Goal: Communication & Community: Connect with others

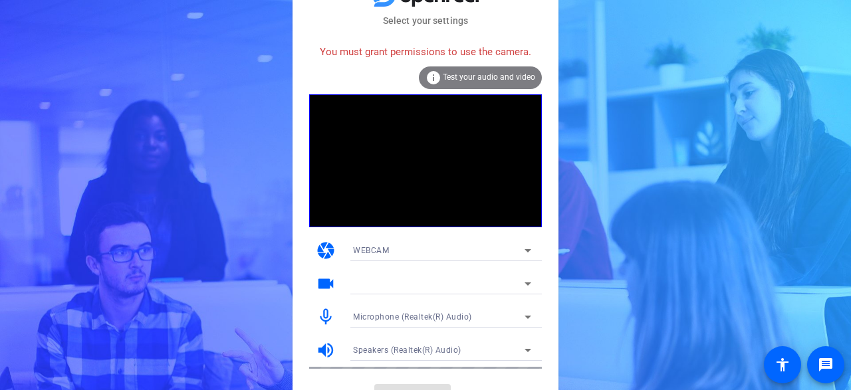
scroll to position [23, 0]
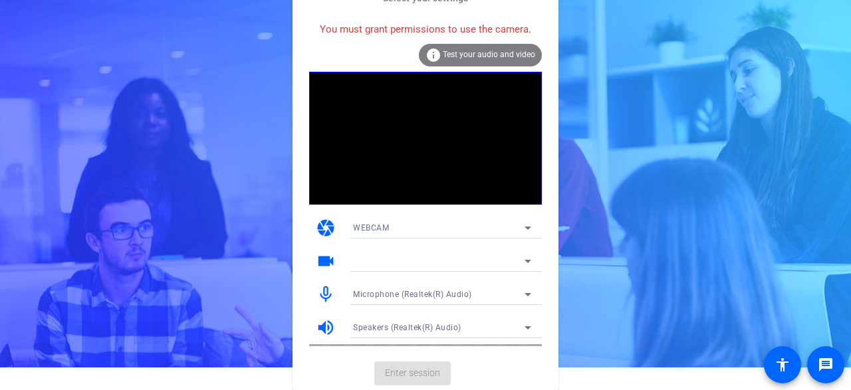
click at [392, 225] on div "WEBCAM" at bounding box center [439, 228] width 172 height 17
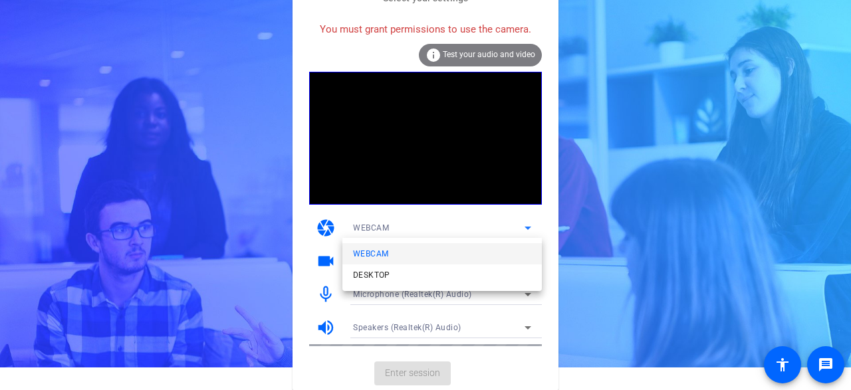
click at [490, 228] on div at bounding box center [425, 195] width 851 height 390
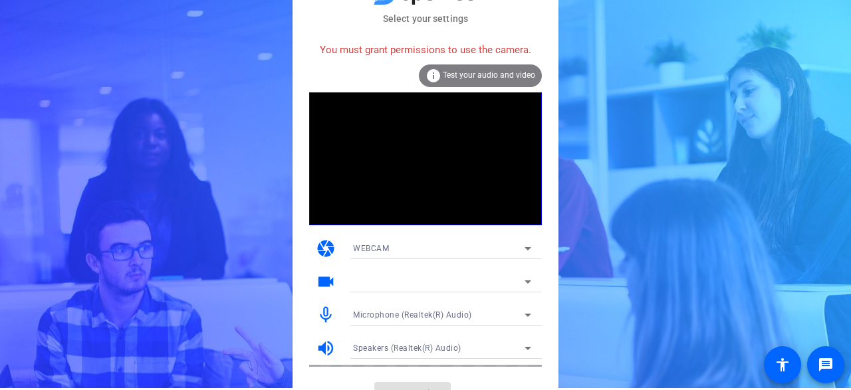
scroll to position [0, 0]
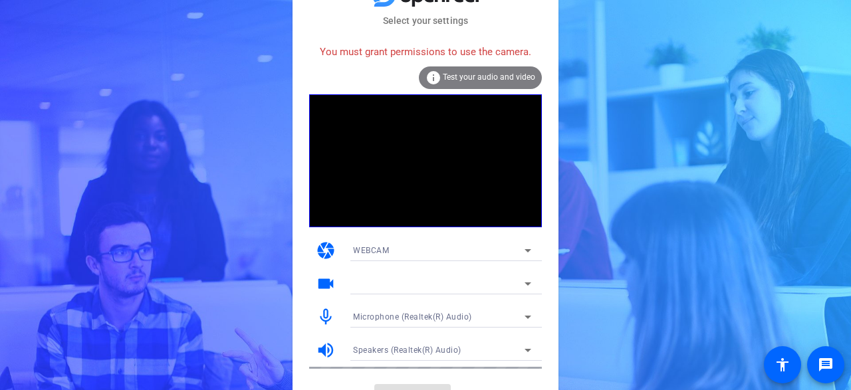
click at [428, 54] on div "You must grant permissions to use the camera." at bounding box center [425, 52] width 233 height 29
click at [527, 284] on icon at bounding box center [528, 284] width 7 height 3
click at [530, 287] on icon at bounding box center [528, 284] width 16 height 16
click at [529, 246] on icon at bounding box center [528, 251] width 16 height 16
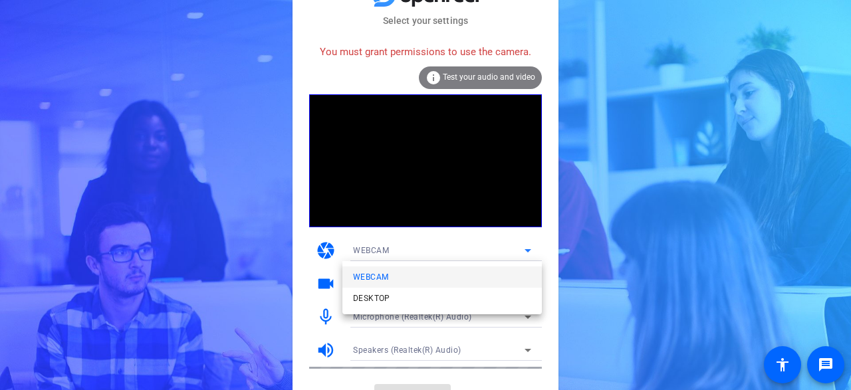
click at [368, 279] on span "WEBCAM" at bounding box center [370, 277] width 35 height 16
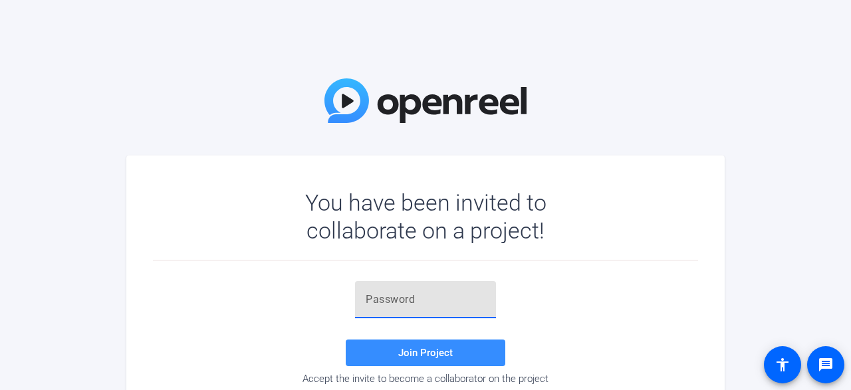
paste input "u%!Eq5"
type input "u%!Eq5"
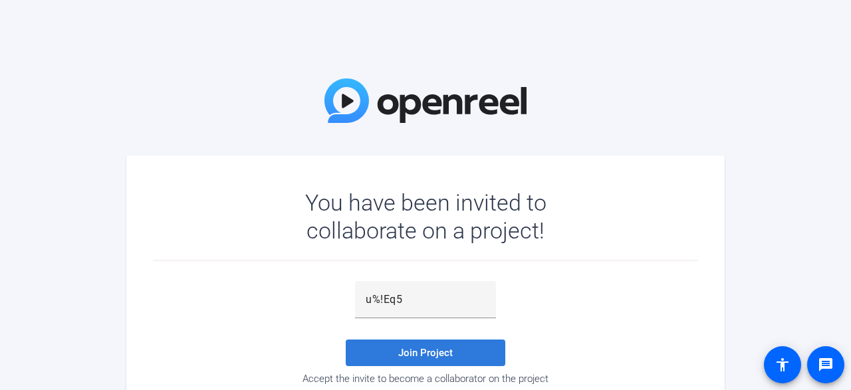
click at [436, 347] on span at bounding box center [426, 353] width 160 height 32
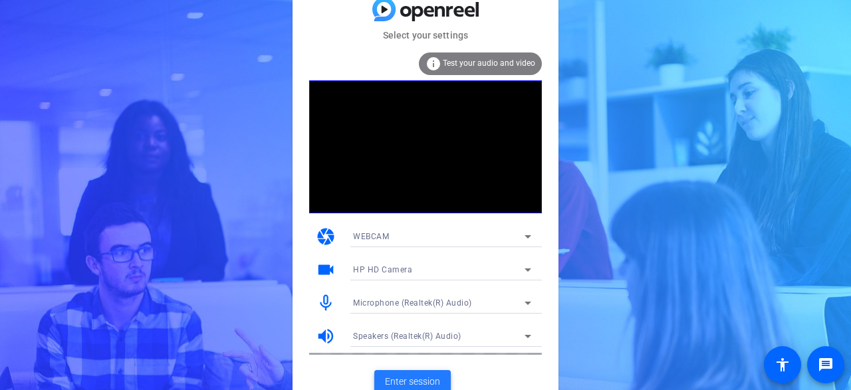
click at [396, 373] on span at bounding box center [413, 383] width 76 height 32
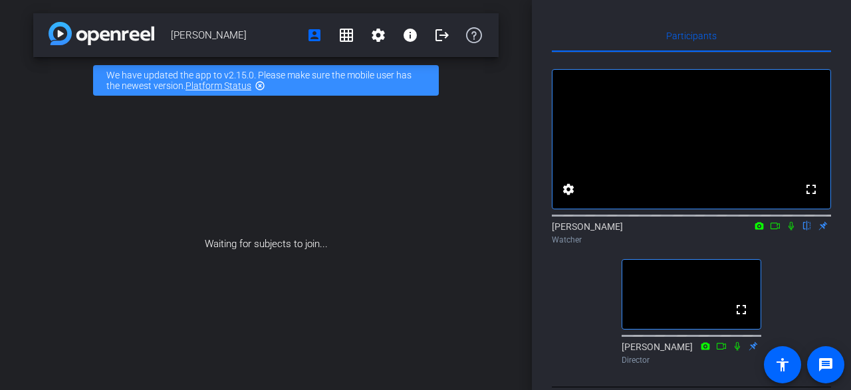
click at [777, 231] on icon at bounding box center [775, 226] width 11 height 9
click at [776, 245] on div "[PERSON_NAME] Watcher" at bounding box center [691, 233] width 279 height 26
click at [774, 244] on div "[PERSON_NAME] Watcher" at bounding box center [691, 233] width 279 height 26
click at [793, 229] on icon at bounding box center [791, 225] width 7 height 7
click at [255, 84] on mat-icon "highlight_off" at bounding box center [260, 85] width 11 height 11
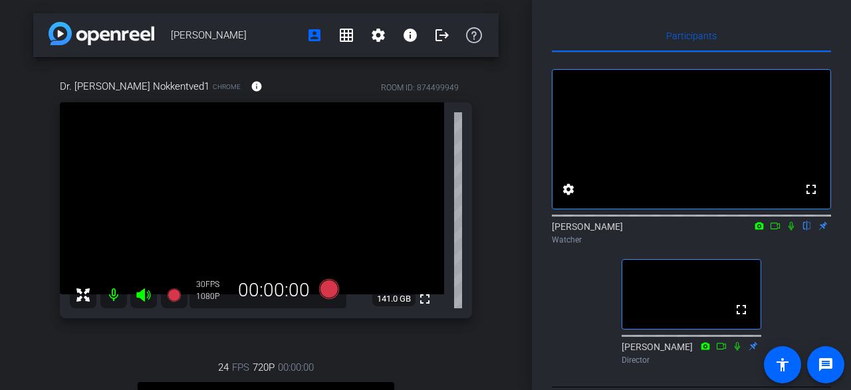
click at [775, 231] on icon at bounding box center [775, 226] width 11 height 9
click at [804, 231] on icon at bounding box center [807, 226] width 11 height 9
click at [808, 231] on icon at bounding box center [807, 226] width 7 height 9
click at [806, 231] on icon at bounding box center [807, 226] width 5 height 9
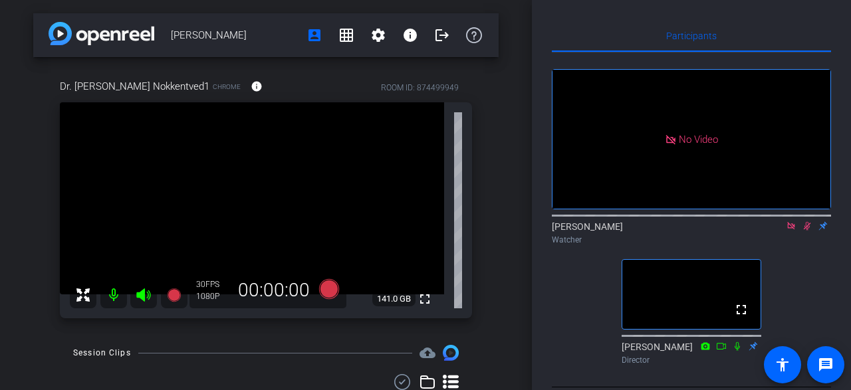
click at [804, 231] on icon at bounding box center [807, 226] width 7 height 9
click at [807, 231] on icon at bounding box center [807, 226] width 5 height 9
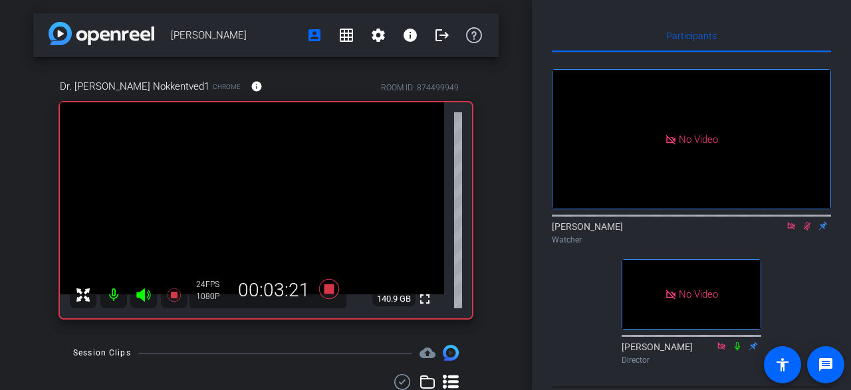
click at [807, 231] on icon at bounding box center [807, 226] width 7 height 9
click at [807, 231] on icon at bounding box center [807, 226] width 5 height 9
click at [807, 231] on icon at bounding box center [807, 226] width 7 height 9
click at [807, 231] on icon at bounding box center [807, 226] width 5 height 9
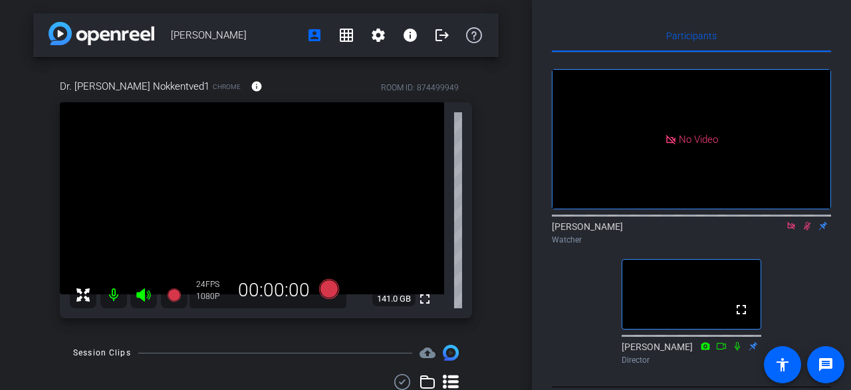
click at [812, 231] on icon at bounding box center [807, 226] width 11 height 9
